Goal: Browse casually

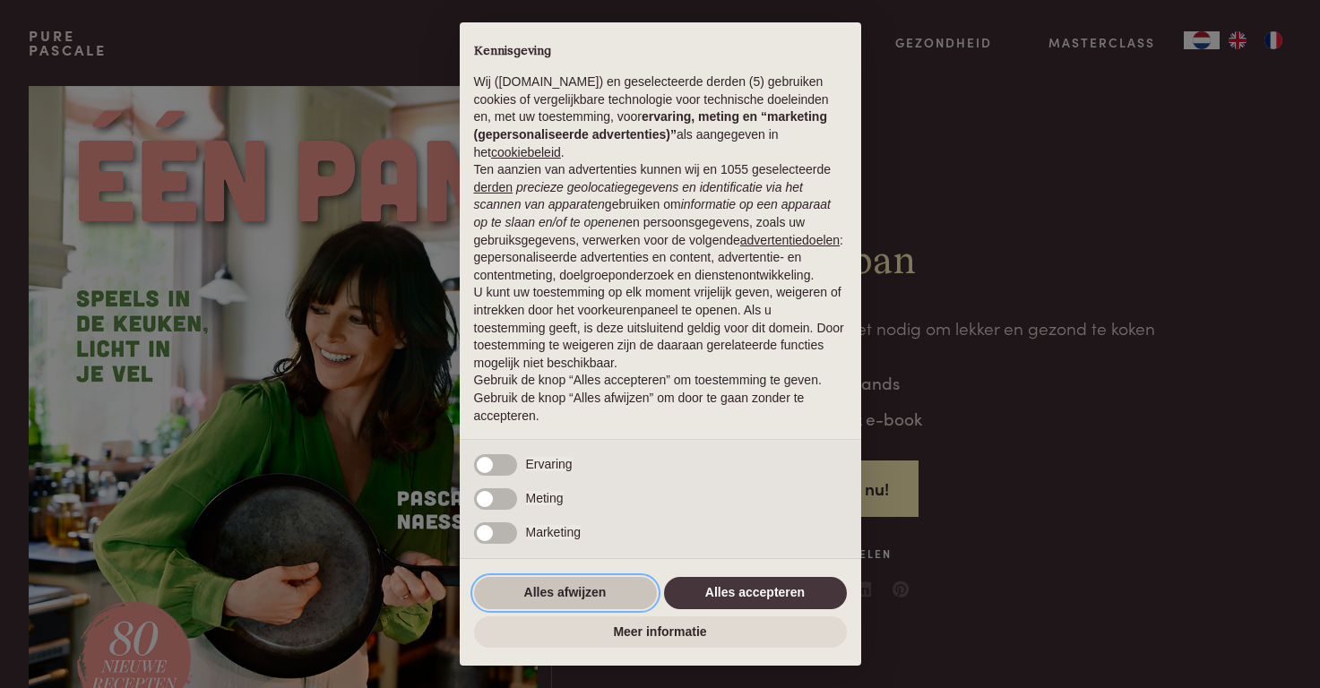
click at [592, 593] on button "Alles afwijzen" at bounding box center [565, 593] width 183 height 32
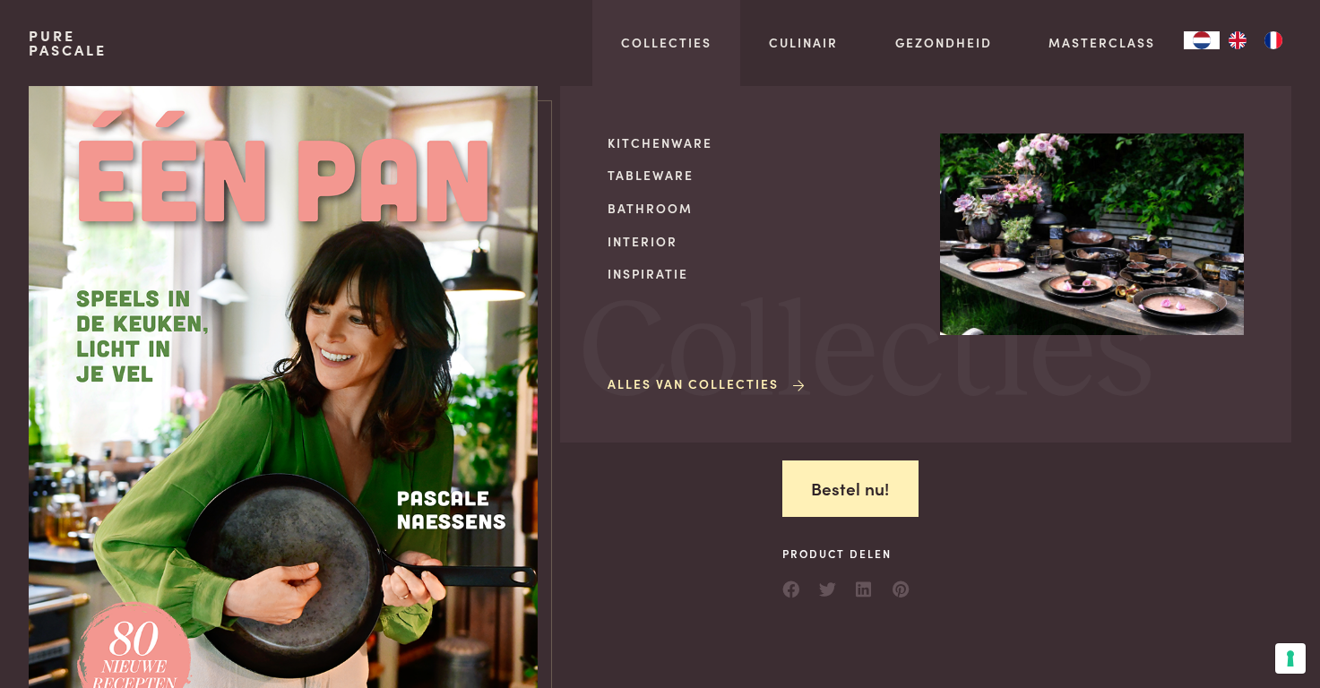
click at [657, 381] on link "Alles van Collecties" at bounding box center [707, 384] width 200 height 19
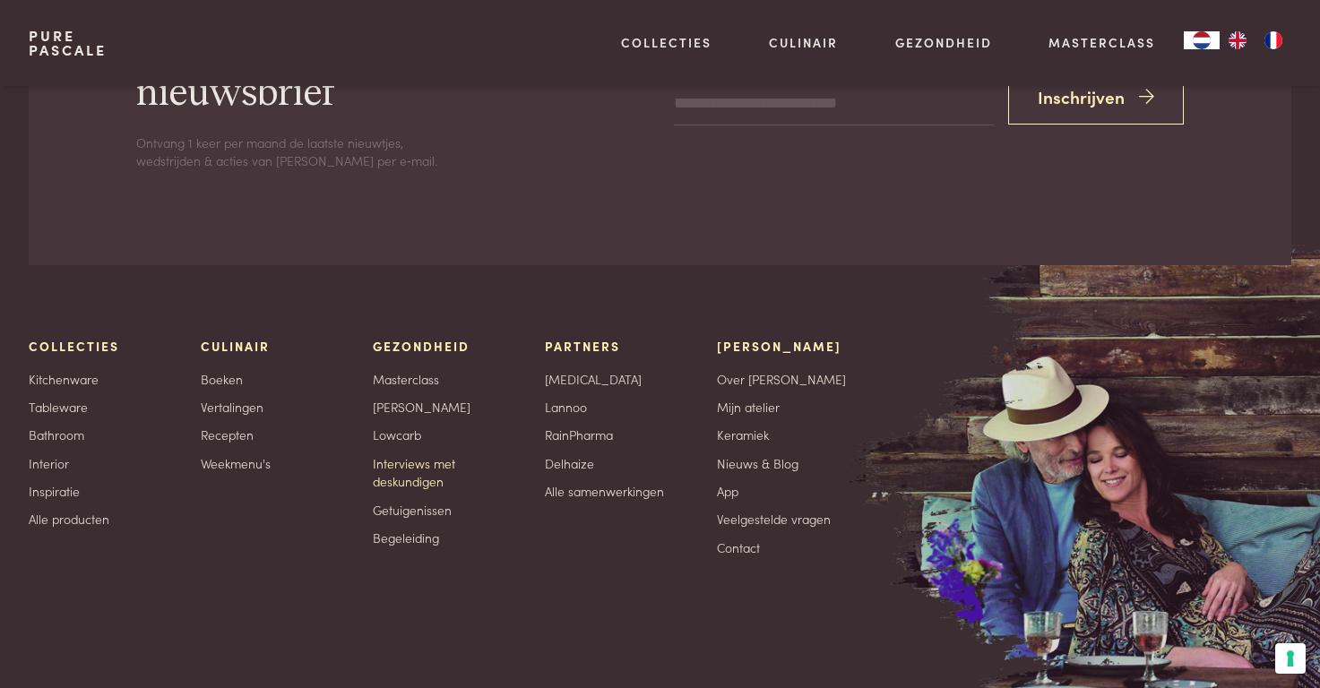
scroll to position [2951, 0]
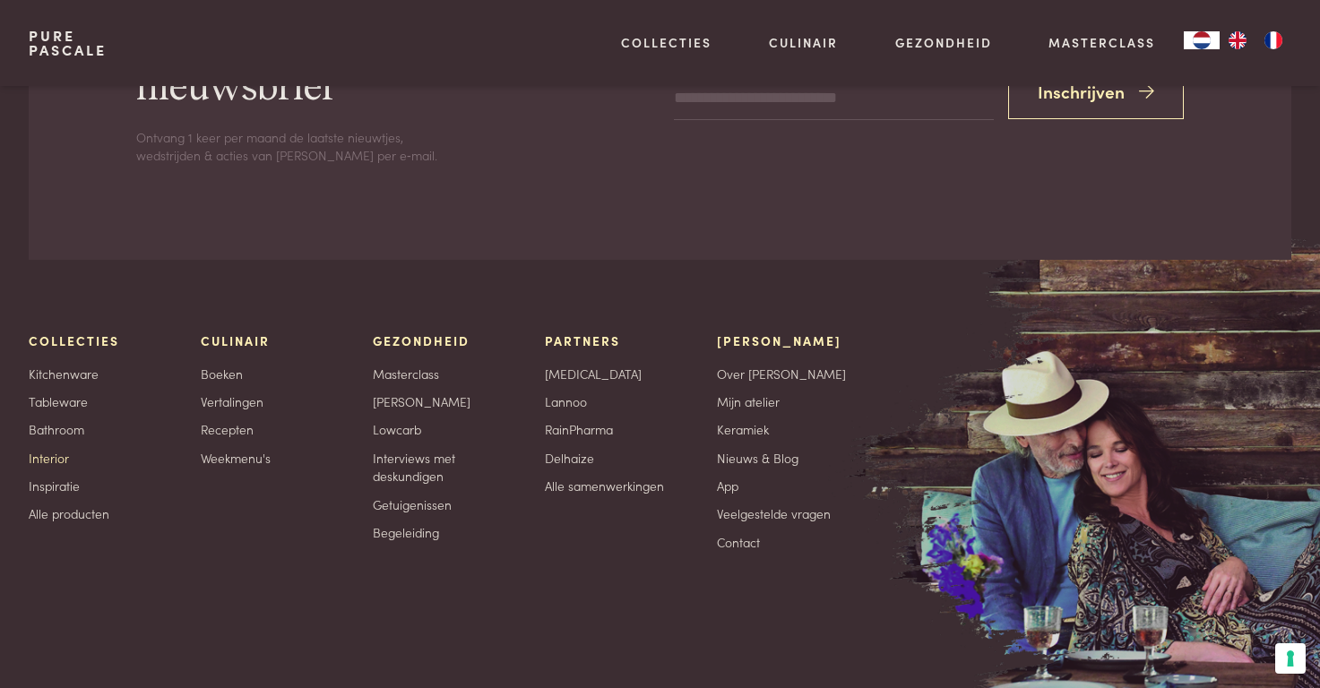
click at [62, 454] on link "Interior" at bounding box center [49, 458] width 40 height 19
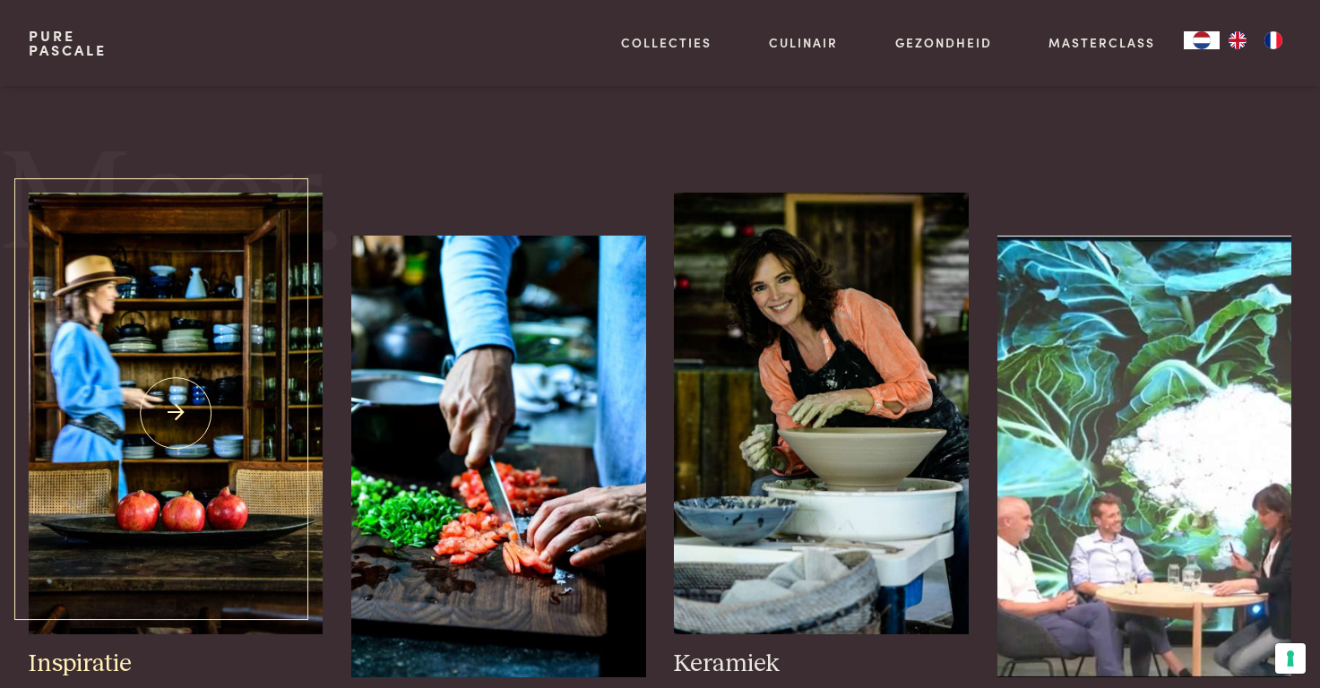
scroll to position [672, 0]
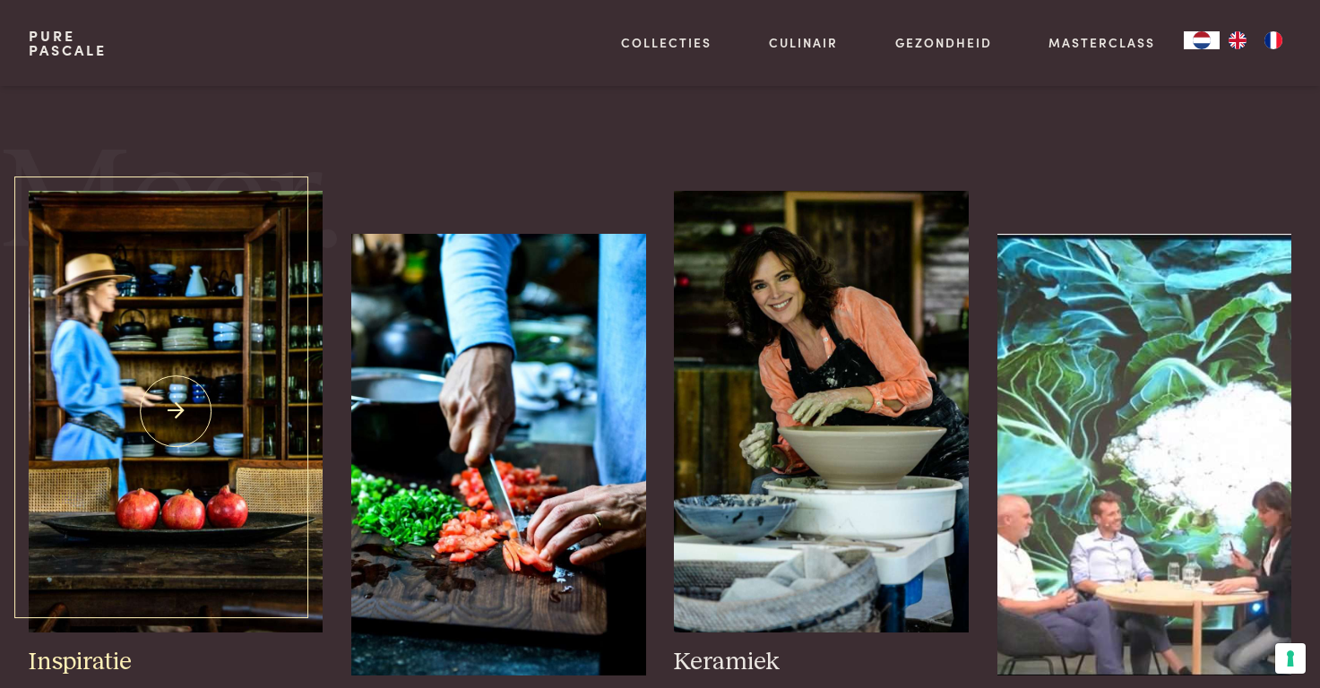
click at [176, 414] on img at bounding box center [176, 412] width 294 height 442
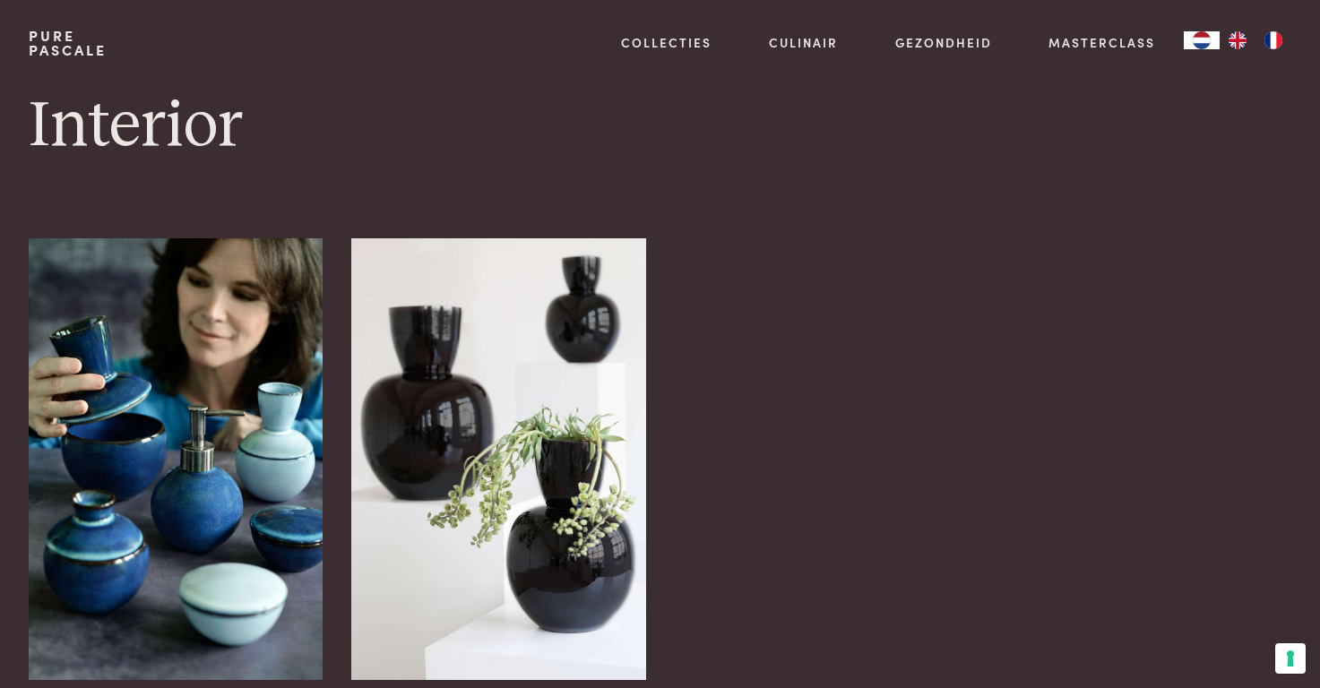
scroll to position [0, 0]
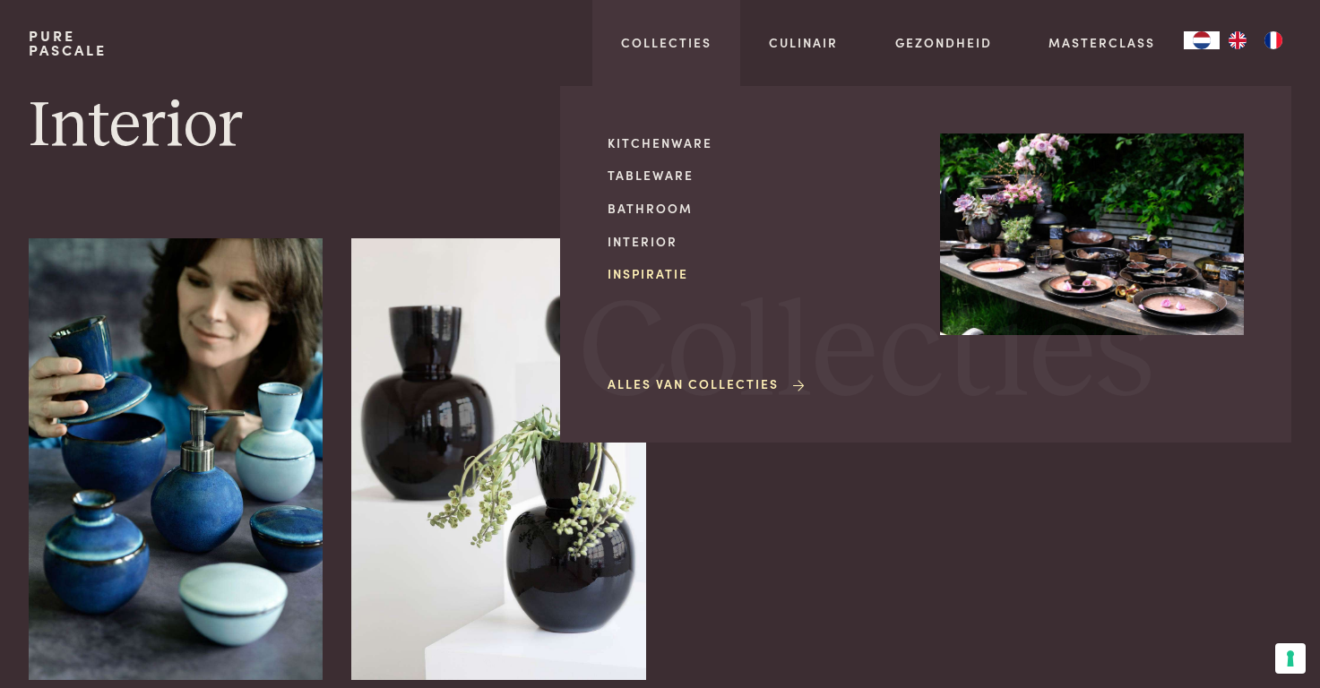
click at [642, 277] on link "Inspiratie" at bounding box center [759, 273] width 304 height 19
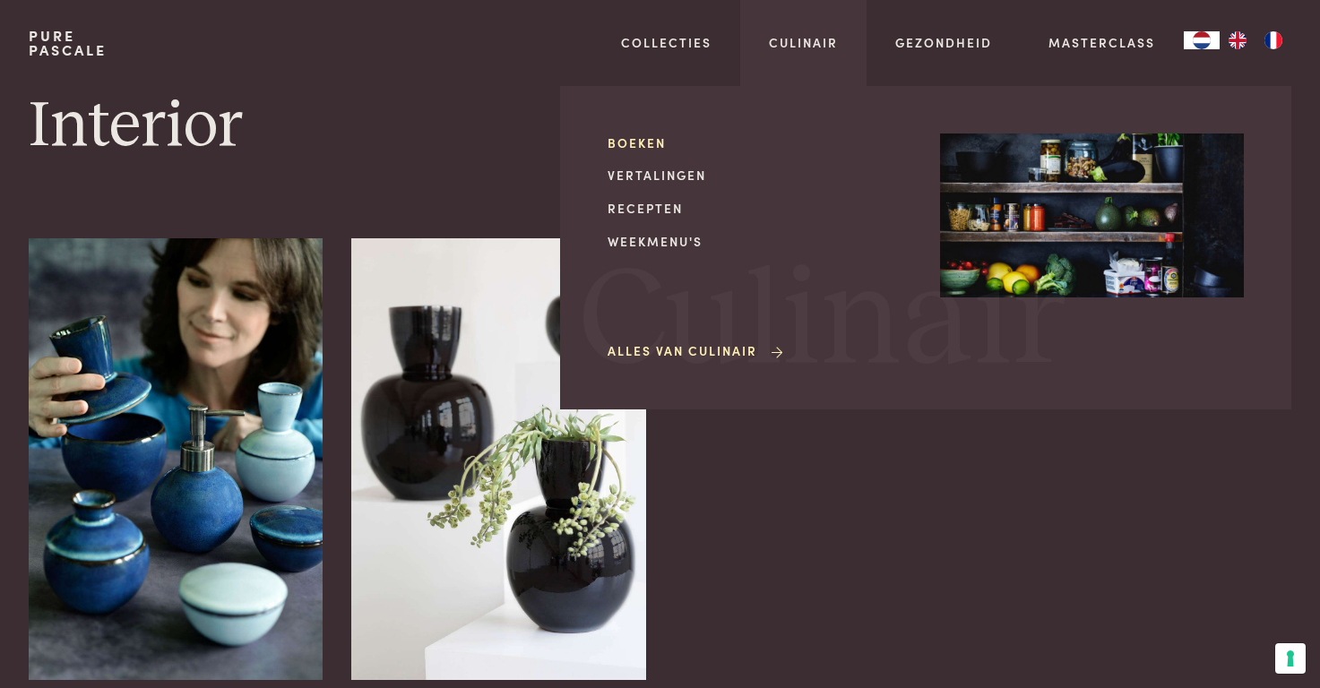
click at [642, 134] on link "Boeken" at bounding box center [759, 143] width 304 height 19
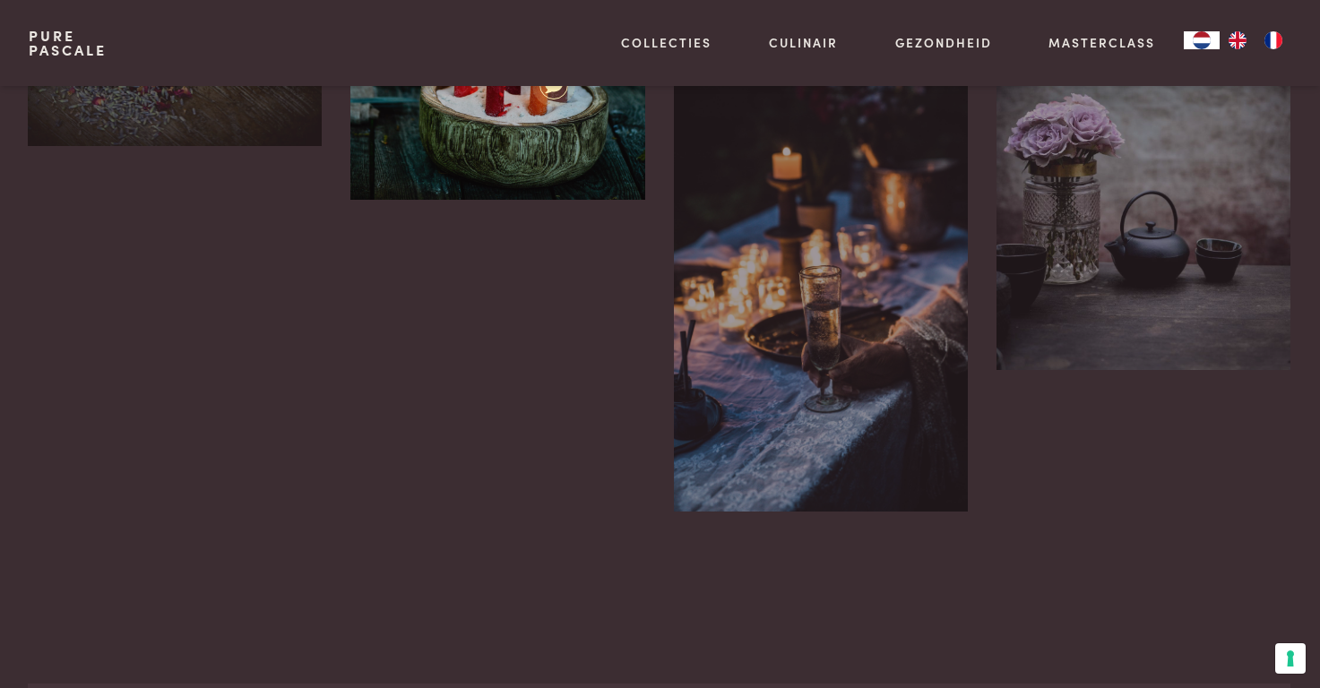
scroll to position [2999, 1]
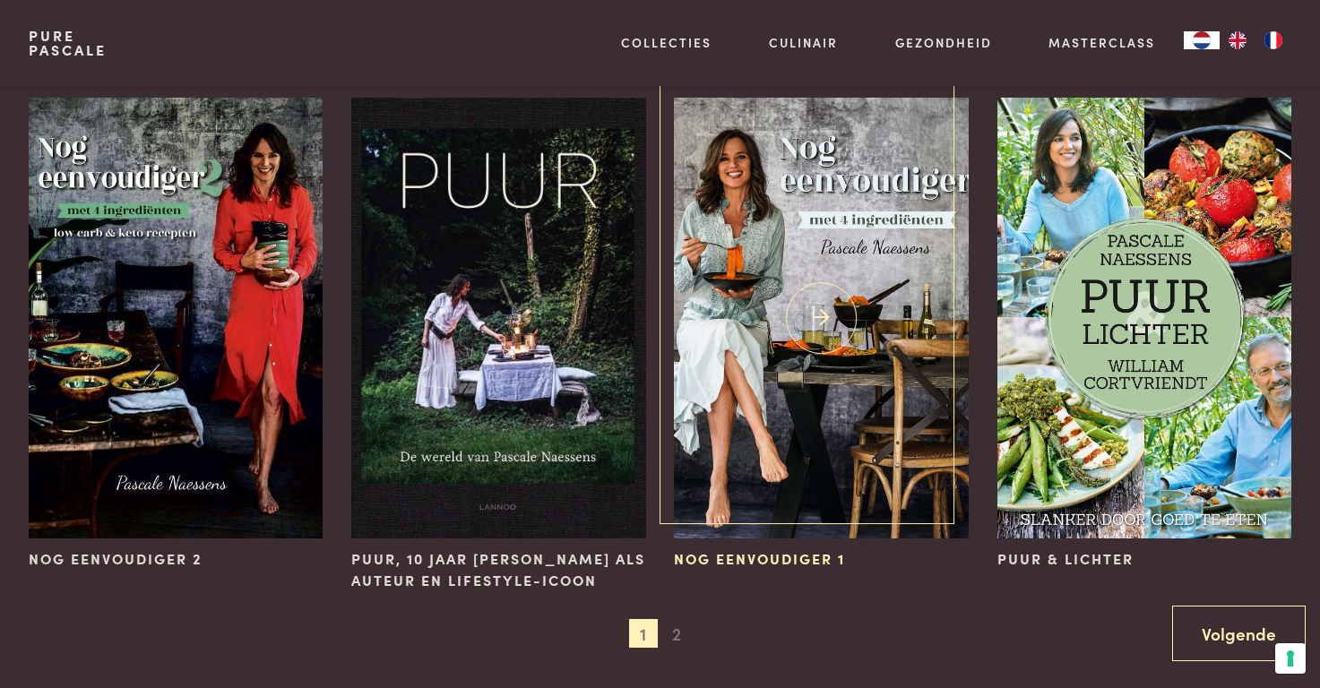
scroll to position [1700, 0]
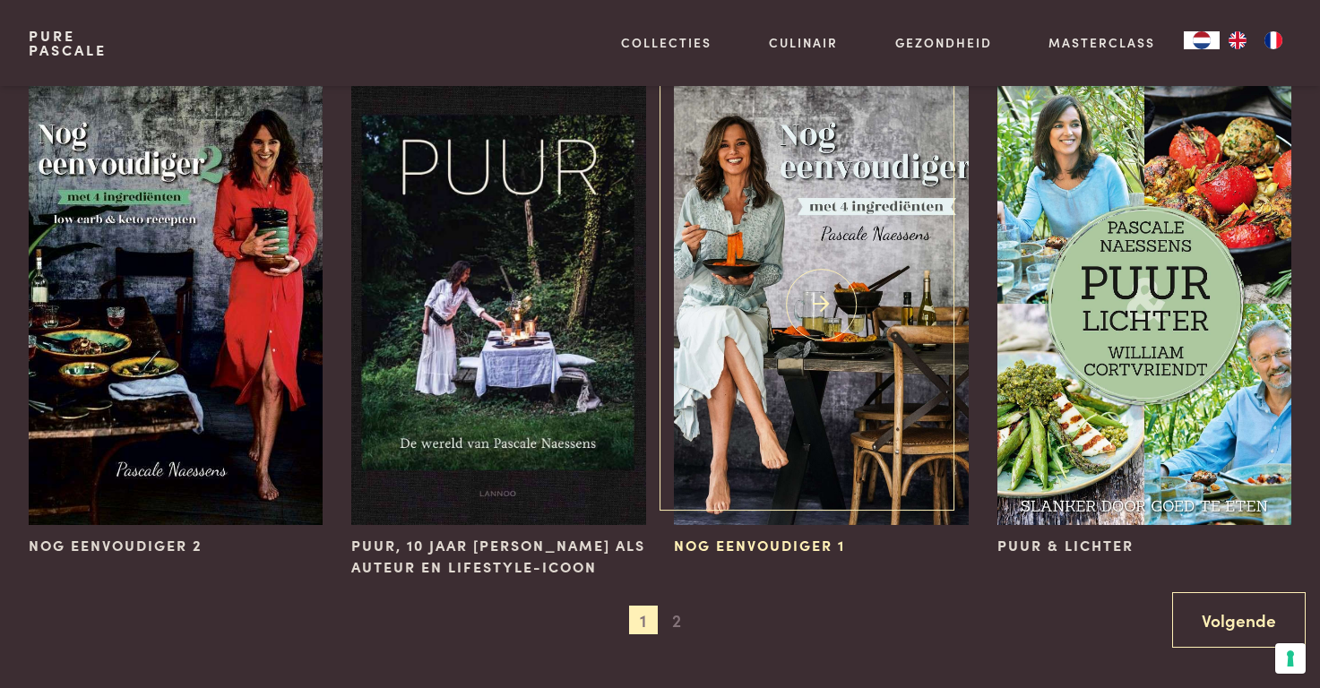
click at [824, 297] on img at bounding box center [821, 305] width 294 height 442
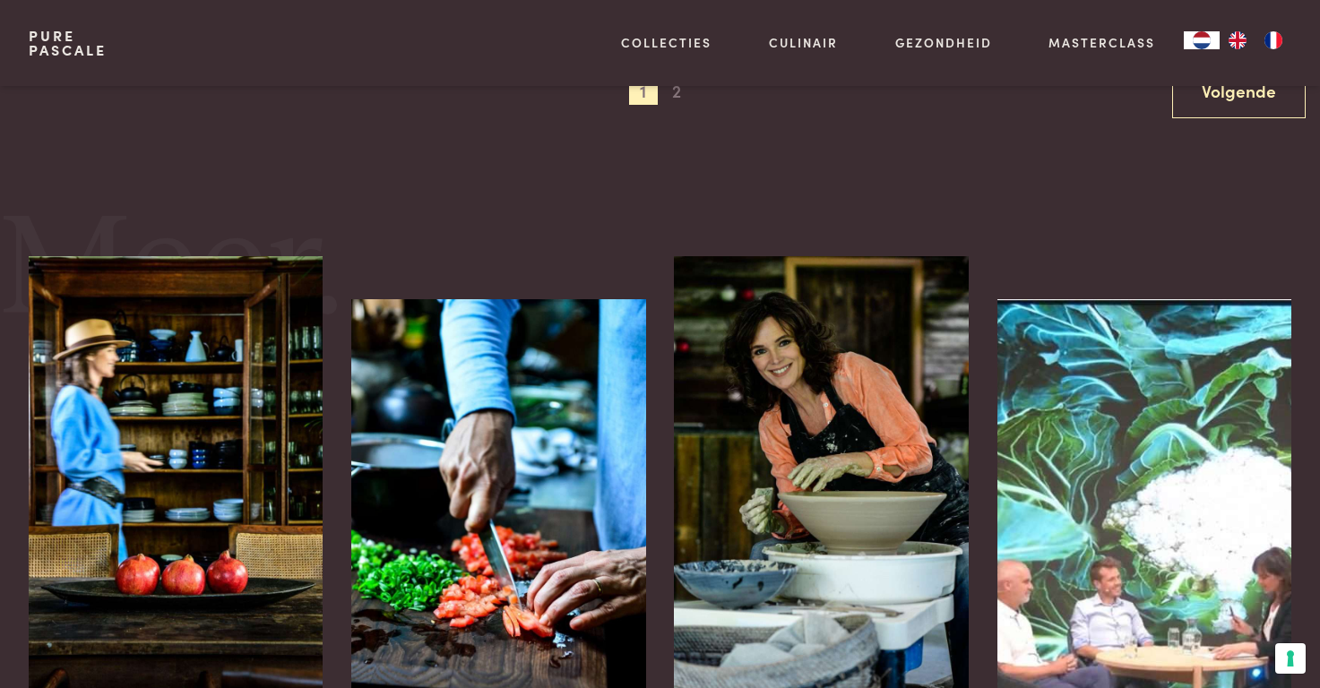
scroll to position [2355, 0]
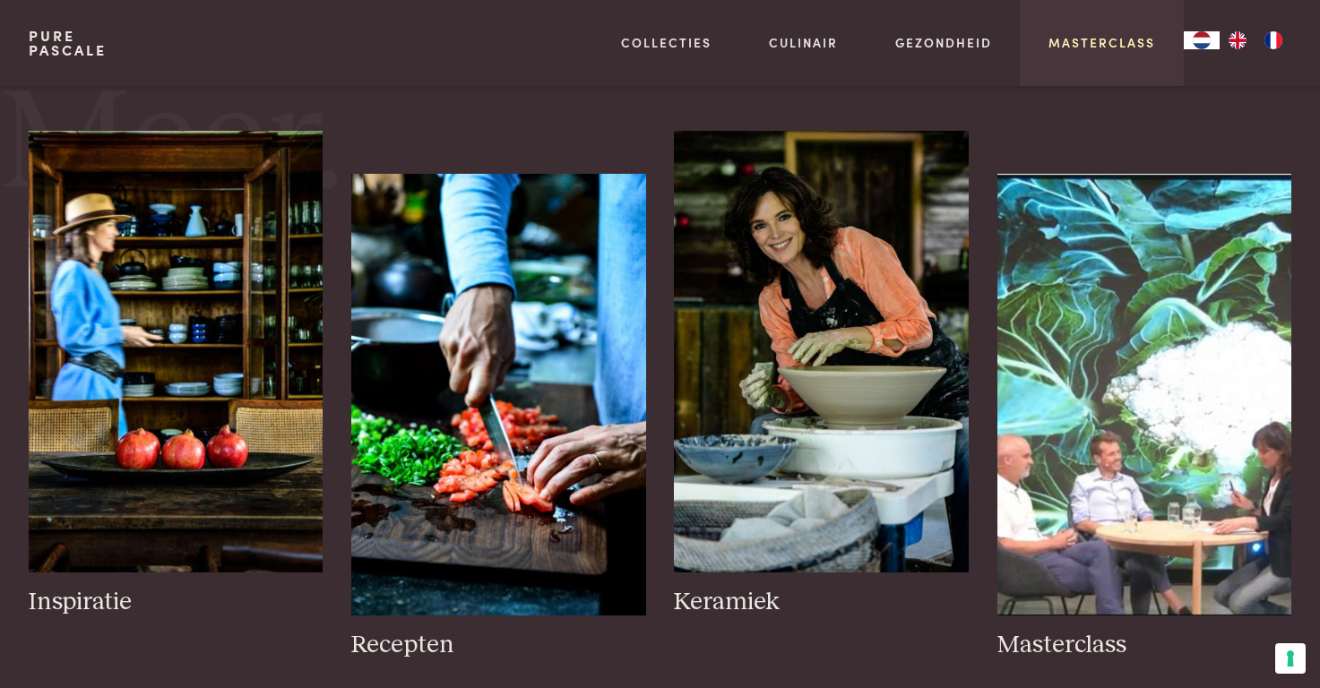
click at [1099, 46] on link "Masterclass" at bounding box center [1101, 42] width 107 height 19
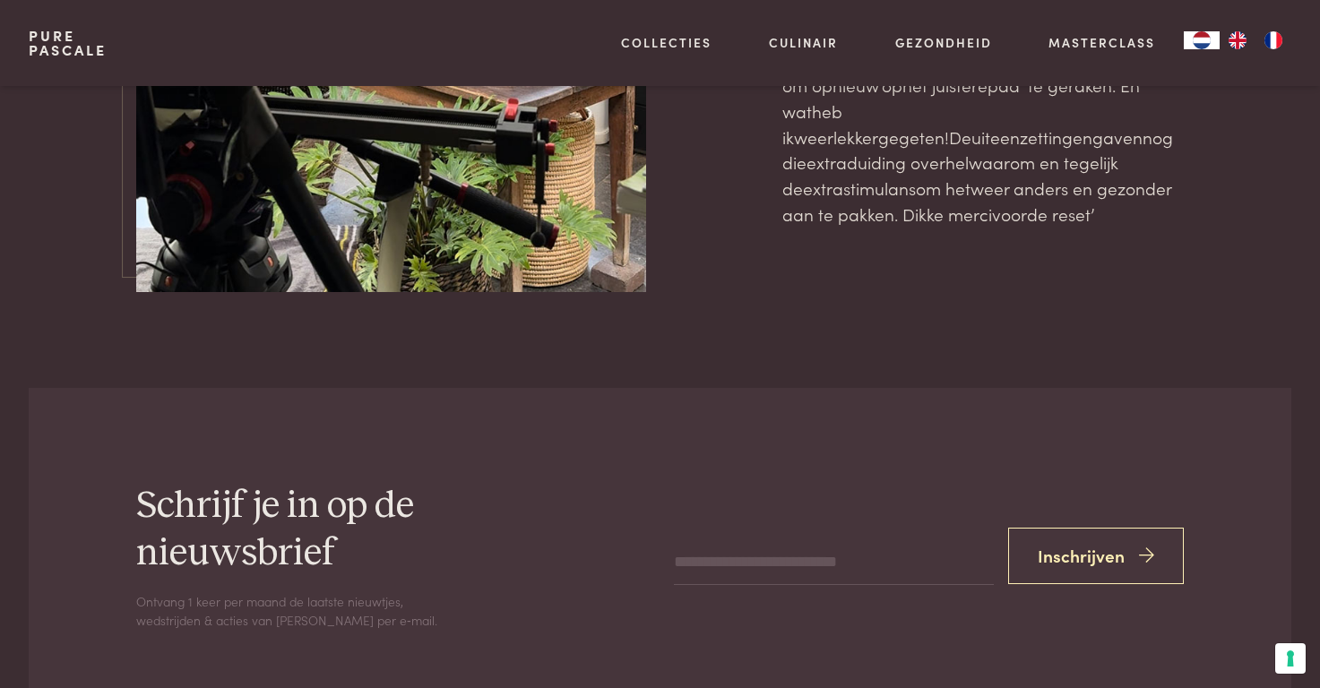
scroll to position [5555, 0]
